Goal: Download file/media

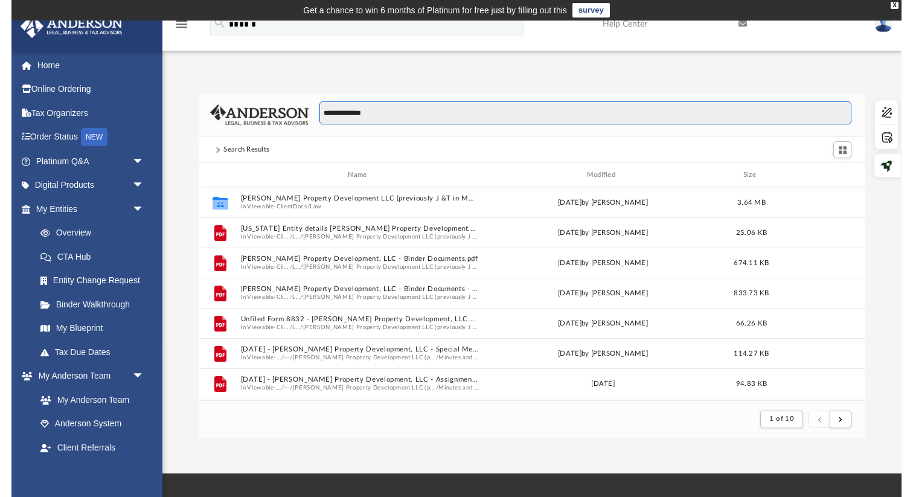
scroll to position [237, 686]
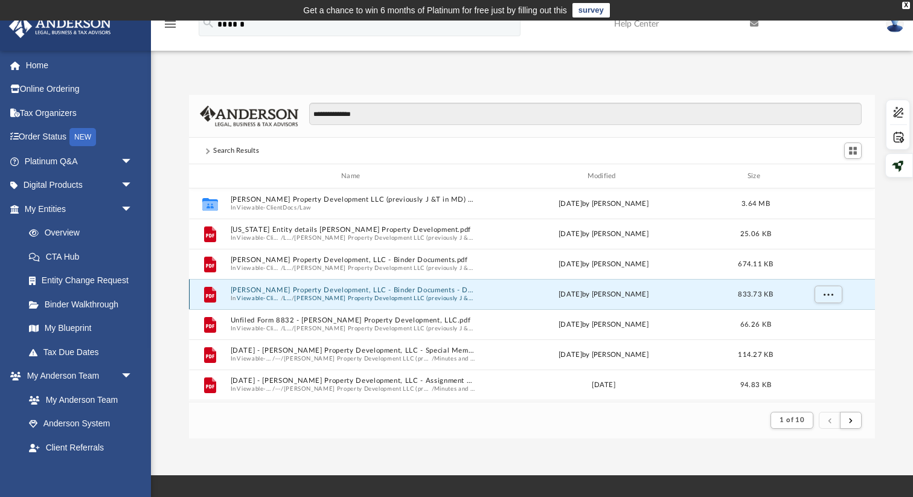
click at [424, 291] on button "[PERSON_NAME] Property Development, LLC - Binder Documents - DocuSigned.pdf" at bounding box center [353, 290] width 245 height 8
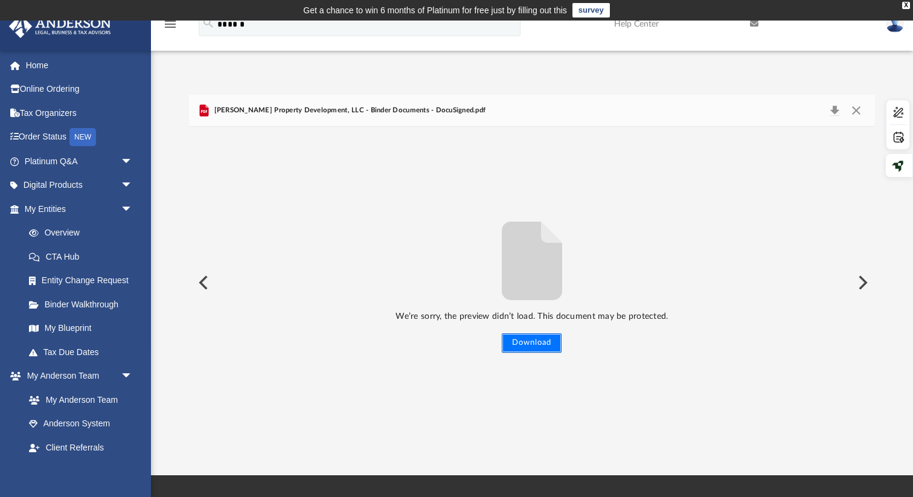
click at [524, 345] on button "Download" at bounding box center [532, 342] width 60 height 19
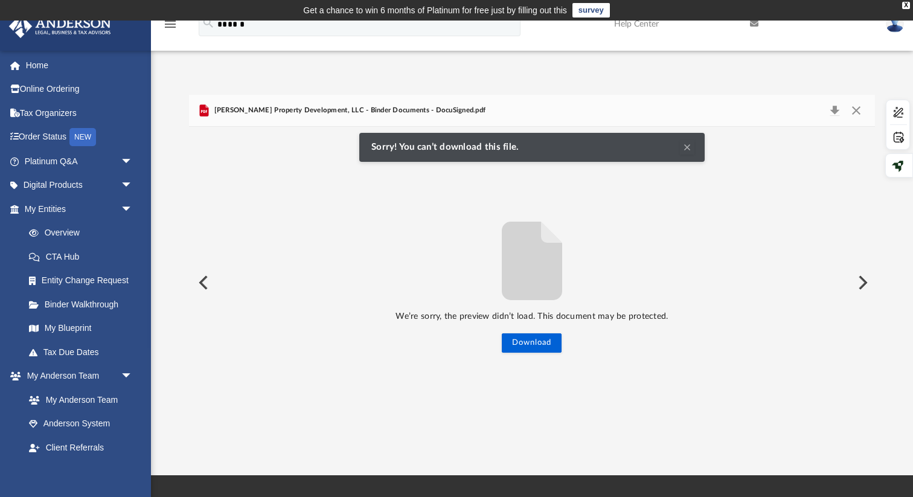
click at [689, 146] on button "Clear Notification" at bounding box center [687, 147] width 14 height 14
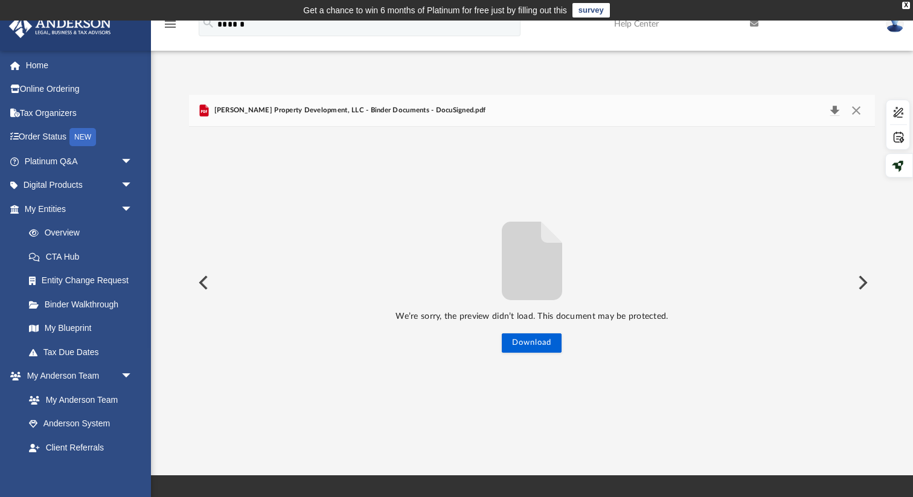
click at [834, 109] on button "Download" at bounding box center [835, 110] width 22 height 17
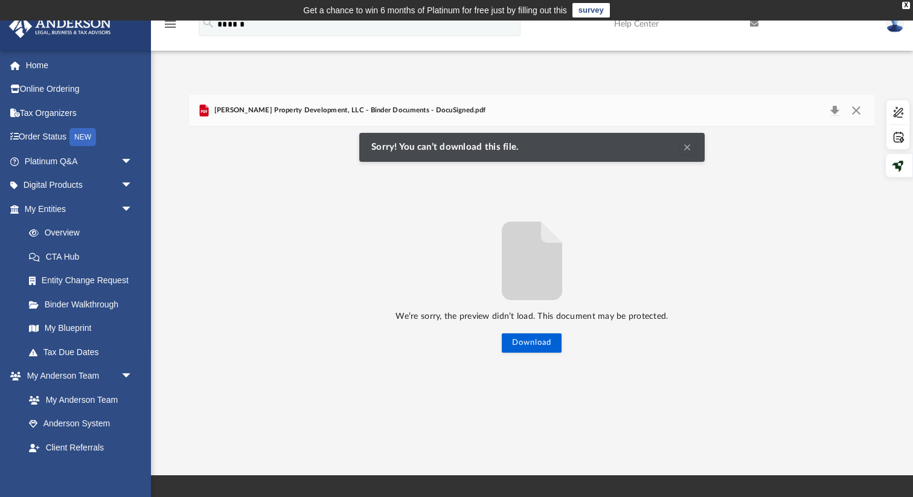
click at [752, 114] on div "[PERSON_NAME] Property Development, LLC - Binder Documents - DocuSigned.pdf" at bounding box center [532, 111] width 686 height 32
click at [342, 114] on span "[PERSON_NAME] Property Development, LLC - Binder Documents - DocuSigned.pdf" at bounding box center [348, 110] width 274 height 11
click at [836, 108] on button "Close" at bounding box center [857, 110] width 22 height 17
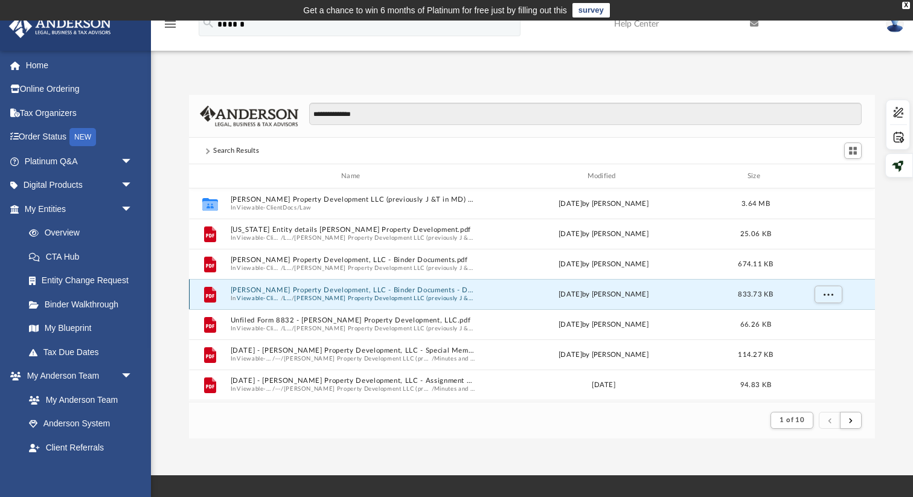
click at [254, 291] on button "[PERSON_NAME] Property Development, LLC - Binder Documents - DocuSigned.pdf" at bounding box center [353, 290] width 245 height 8
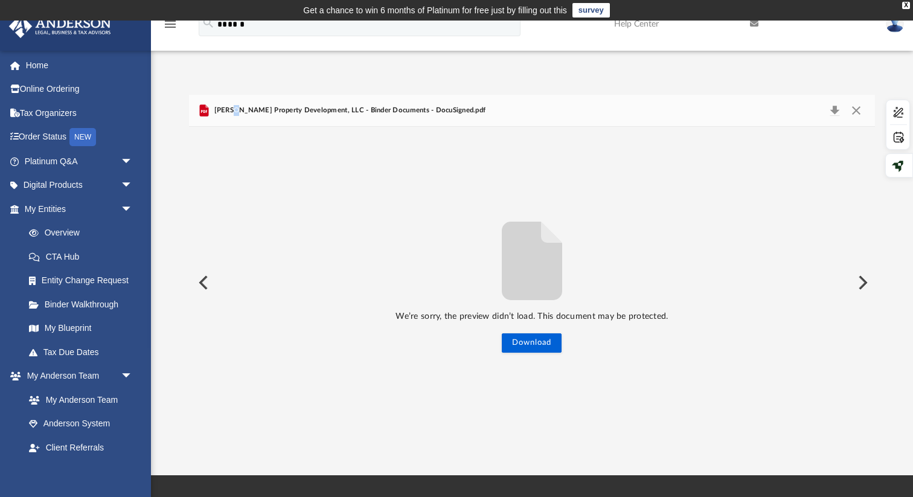
click at [234, 114] on span "[PERSON_NAME] Property Development, LLC - Binder Documents - DocuSigned.pdf" at bounding box center [348, 110] width 274 height 11
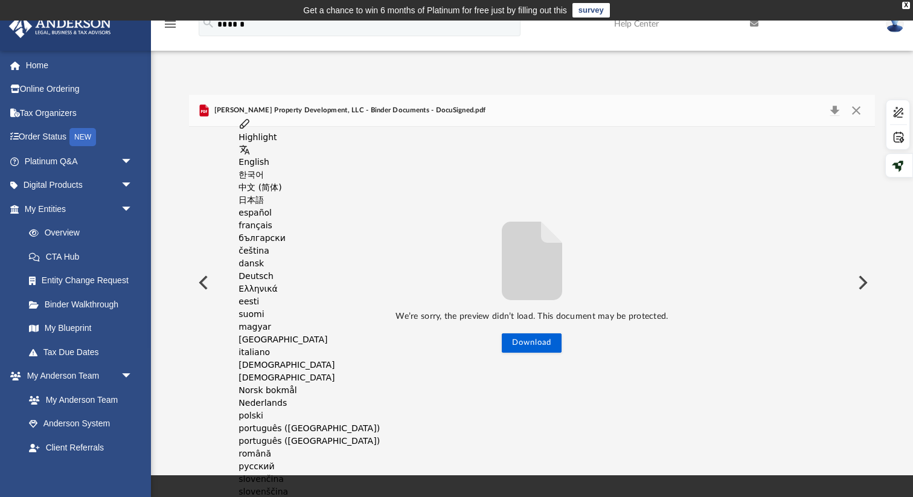
click at [222, 226] on div "We’re sorry, the preview didn’t load. This document may be protected. Download" at bounding box center [532, 283] width 686 height 140
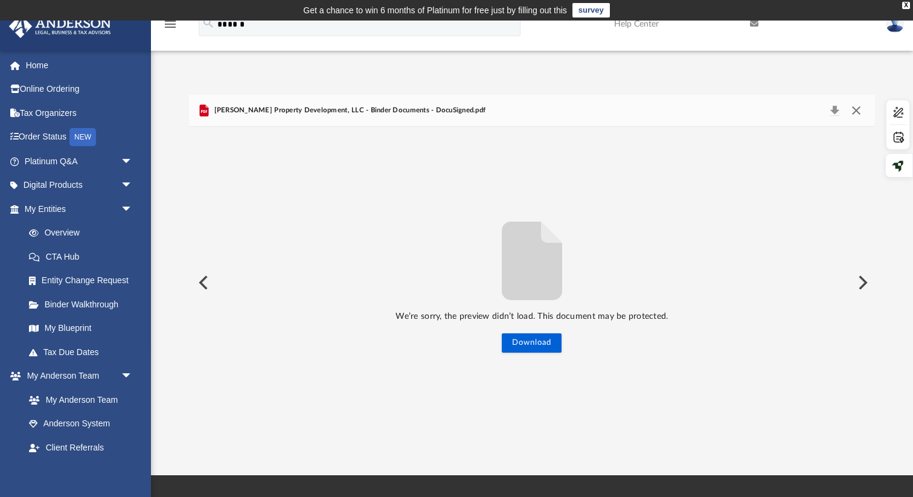
click at [836, 112] on button "Close" at bounding box center [857, 110] width 22 height 17
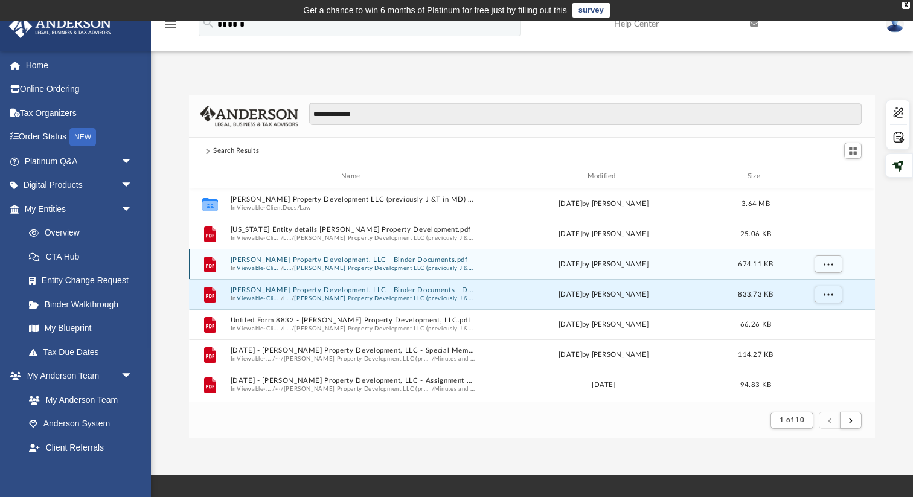
click at [406, 265] on button "[PERSON_NAME] Property Development LLC (previously J &T in MD) (client-formed)" at bounding box center [385, 268] width 181 height 8
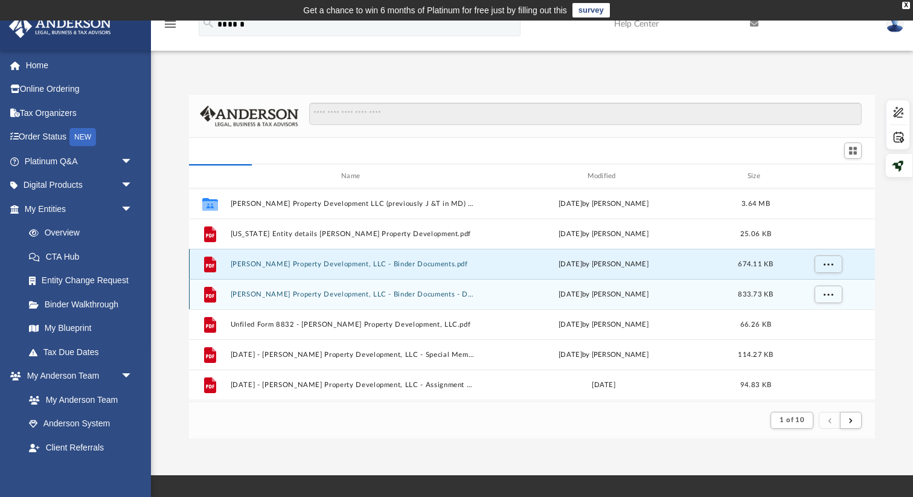
click at [408, 289] on div "File [PERSON_NAME] Property Development, LLC - Binder Documents - DocuSigned.pd…" at bounding box center [532, 294] width 686 height 30
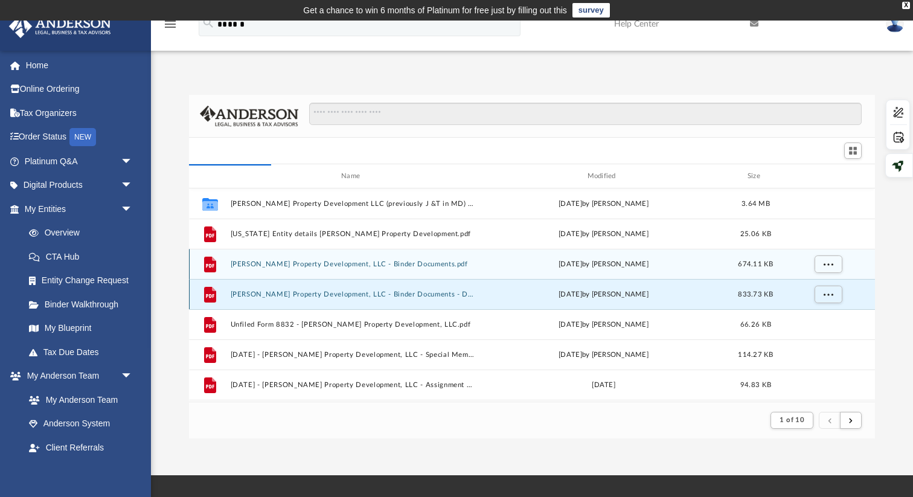
click at [401, 294] on button "[PERSON_NAME] Property Development, LLC - Binder Documents - DocuSigned.pdf" at bounding box center [353, 295] width 245 height 8
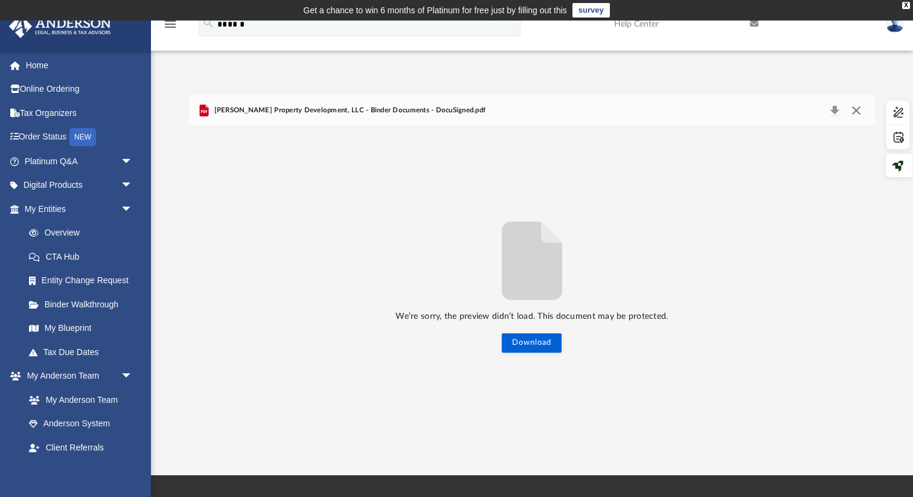
click at [836, 111] on button "Close" at bounding box center [857, 110] width 22 height 17
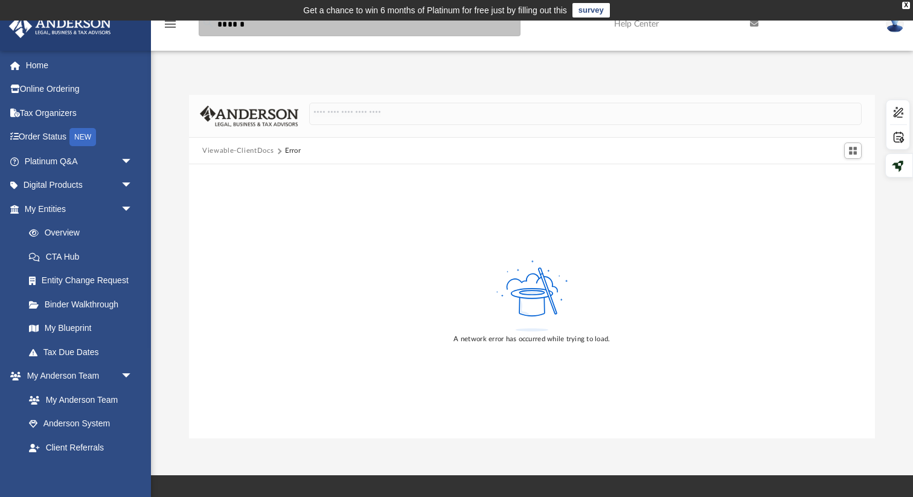
click at [465, 31] on input "******" at bounding box center [360, 24] width 322 height 24
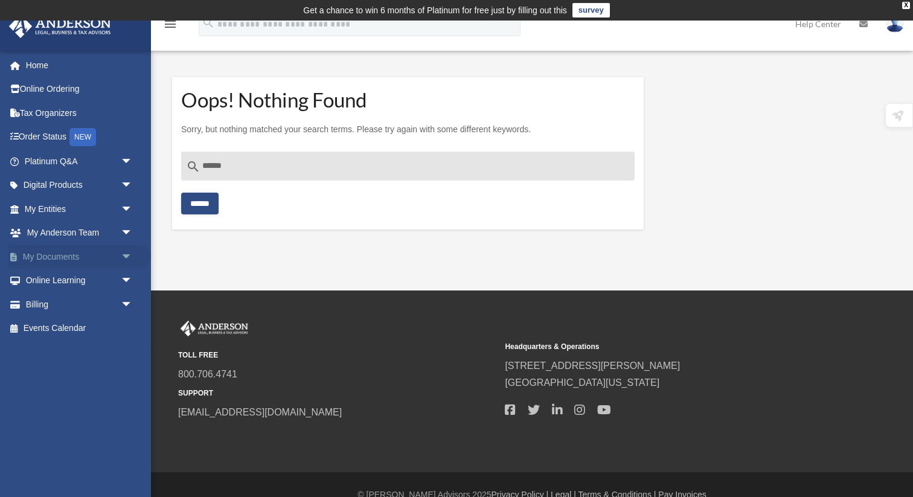
click at [92, 259] on link "My Documents arrow_drop_down" at bounding box center [79, 257] width 143 height 24
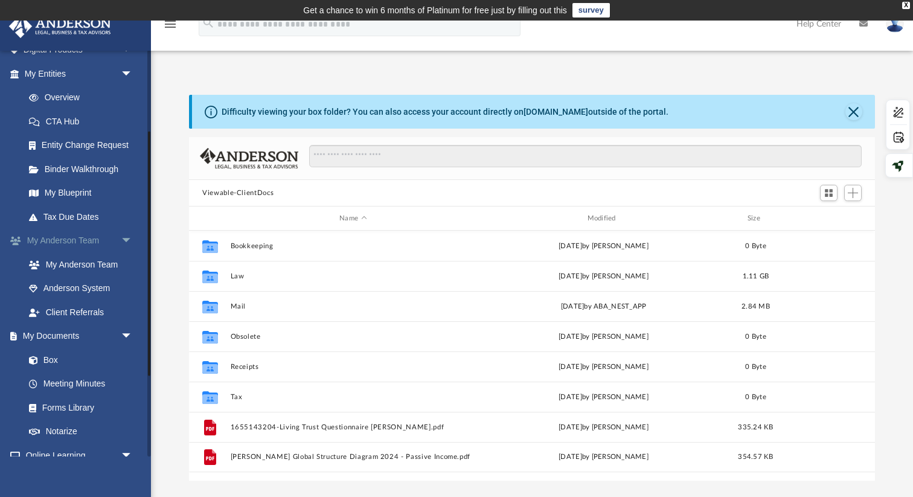
scroll to position [143, 0]
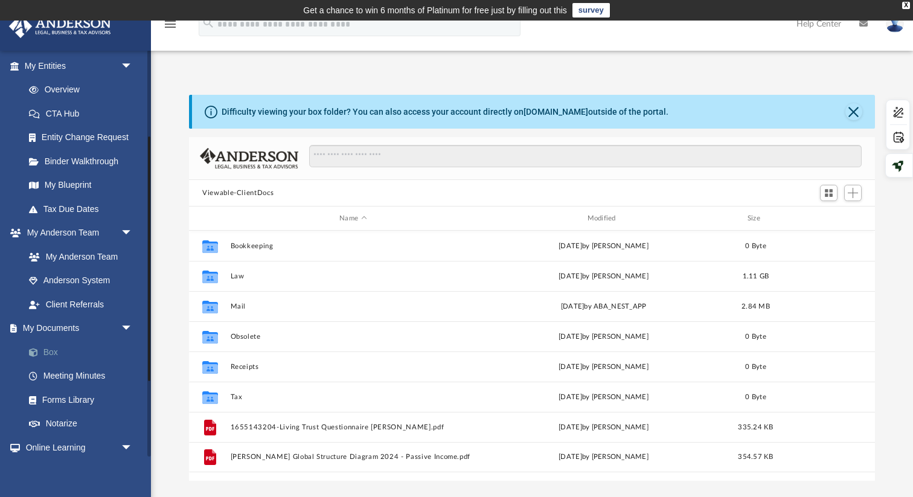
click at [108, 347] on link "Box" at bounding box center [84, 352] width 134 height 24
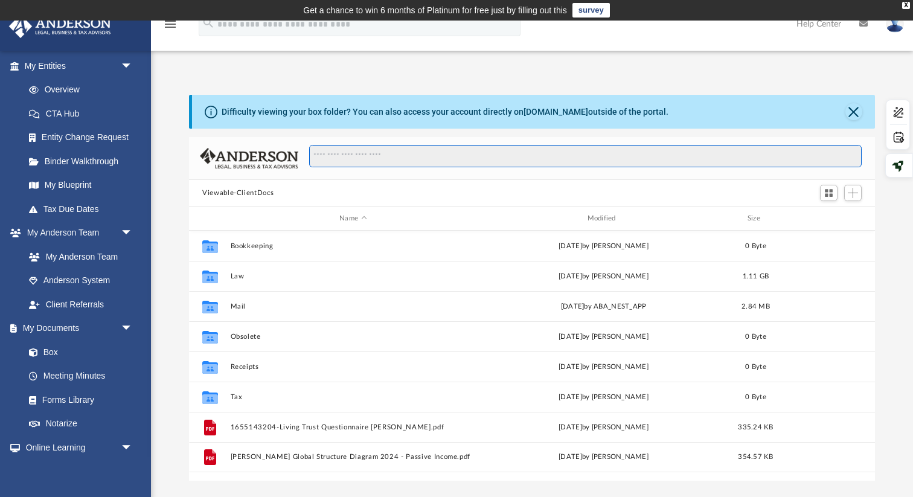
click at [373, 157] on input "Search files and folders" at bounding box center [585, 156] width 553 height 23
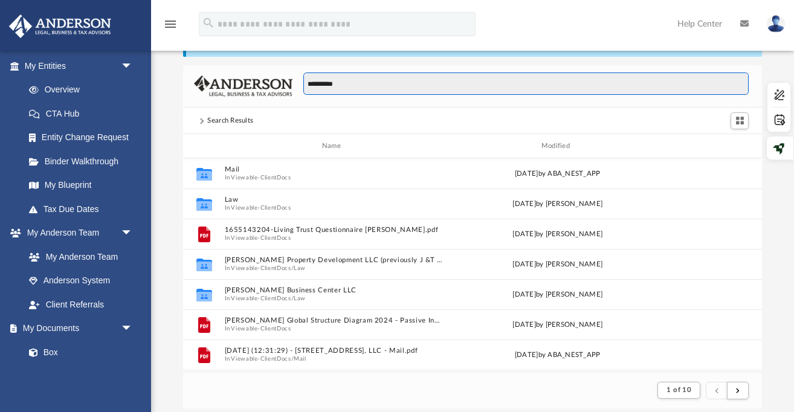
scroll to position [69, 0]
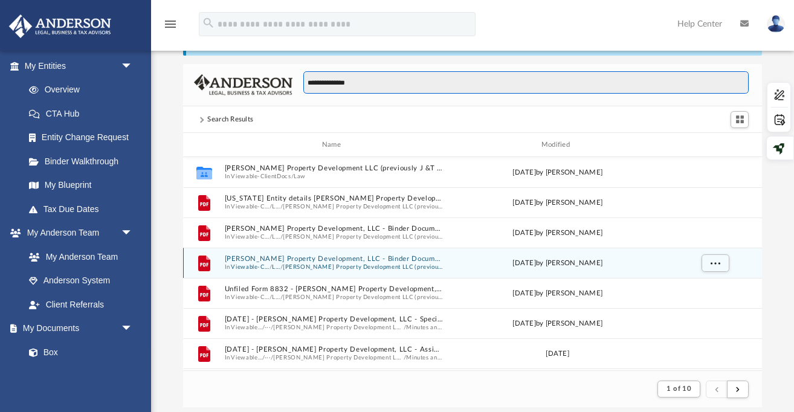
type input "**********"
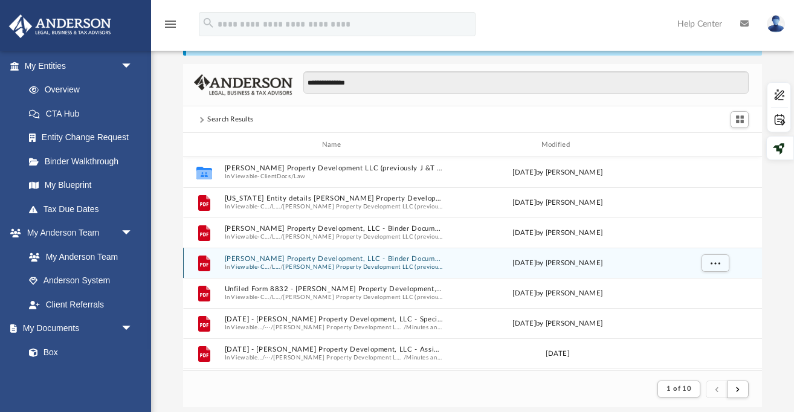
click at [323, 256] on button "[PERSON_NAME] Property Development, LLC - Binder Documents - DocuSigned.pdf" at bounding box center [334, 259] width 219 height 8
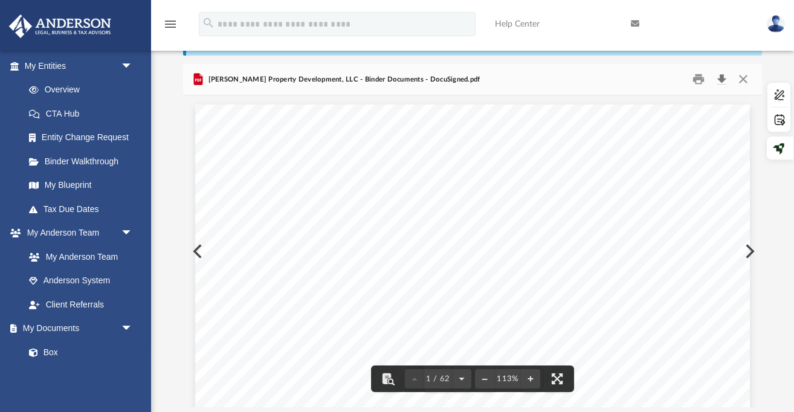
click at [725, 74] on button "Download" at bounding box center [721, 79] width 22 height 19
